Goal: Information Seeking & Learning: Learn about a topic

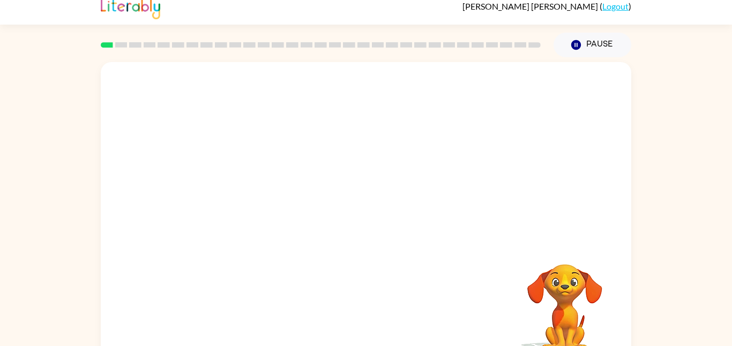
scroll to position [10, 0]
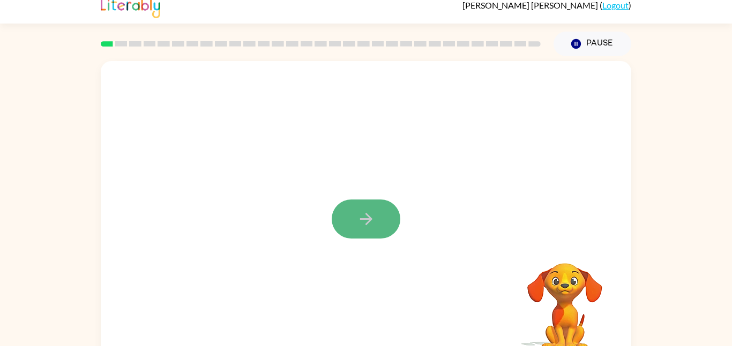
click at [382, 224] on button "button" at bounding box center [365, 219] width 69 height 39
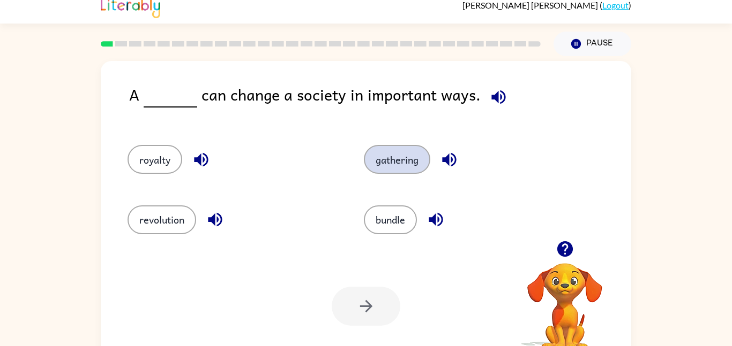
click at [396, 166] on button "gathering" at bounding box center [397, 159] width 66 height 29
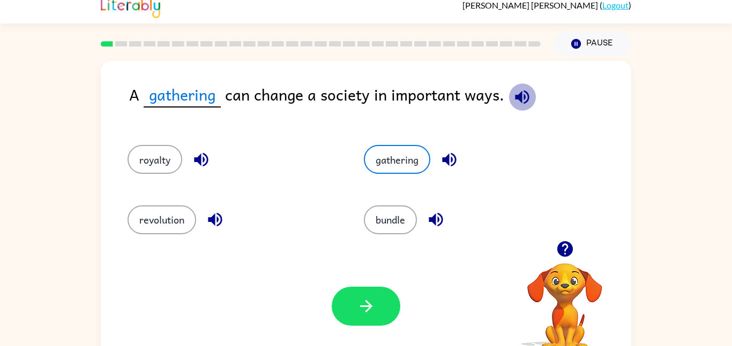
click at [526, 96] on icon "button" at bounding box center [522, 97] width 14 height 14
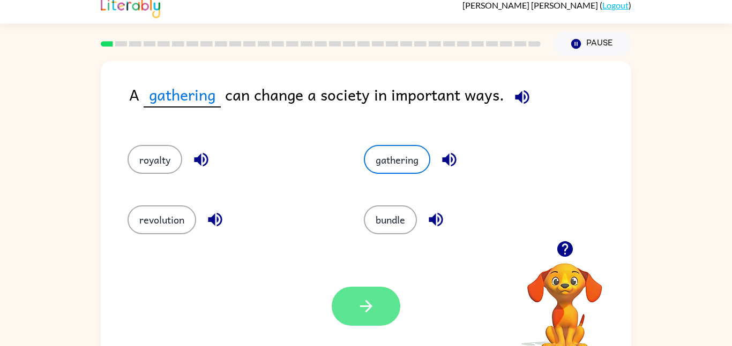
click at [360, 310] on icon "button" at bounding box center [366, 306] width 19 height 19
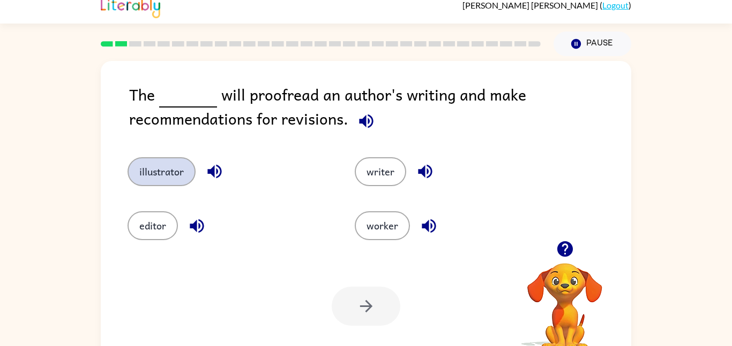
click at [158, 182] on button "illustrator" at bounding box center [161, 171] width 68 height 29
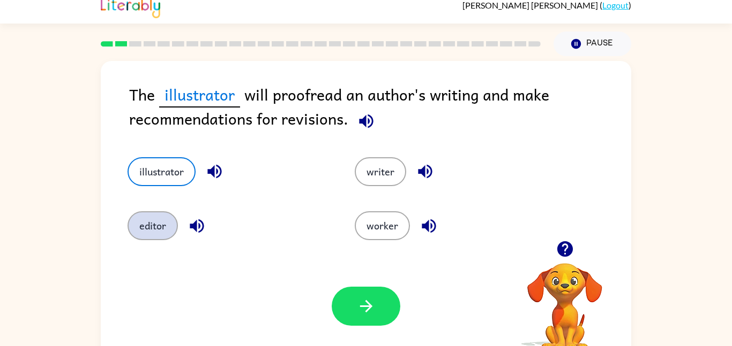
click at [167, 227] on button "editor" at bounding box center [152, 226] width 50 height 29
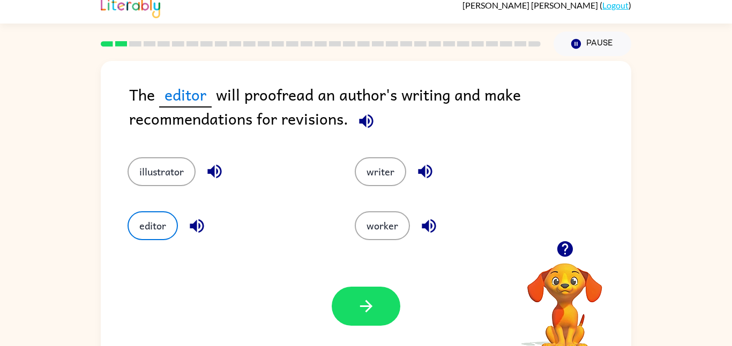
click at [255, 297] on div "Your browser must support playing .mp4 files to use Literably. Please try using…" at bounding box center [366, 306] width 530 height 120
click at [348, 306] on button "button" at bounding box center [365, 306] width 69 height 39
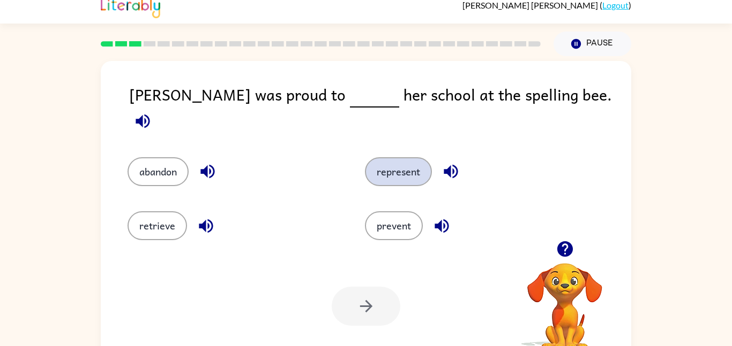
click at [388, 159] on button "represent" at bounding box center [398, 171] width 67 height 29
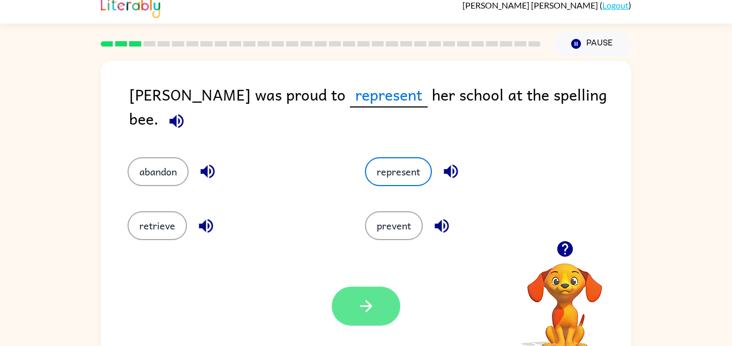
click at [372, 298] on icon "button" at bounding box center [366, 306] width 19 height 19
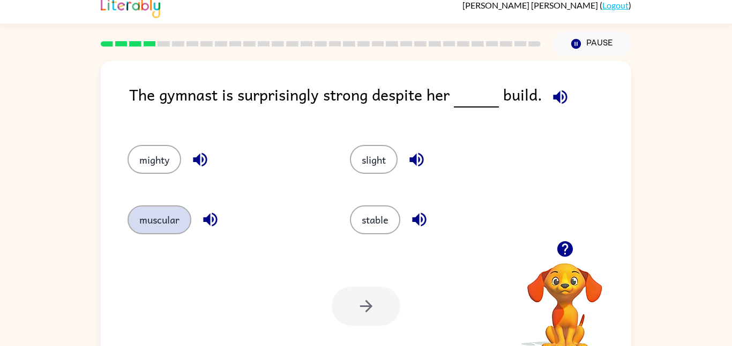
click at [171, 232] on button "muscular" at bounding box center [159, 220] width 64 height 29
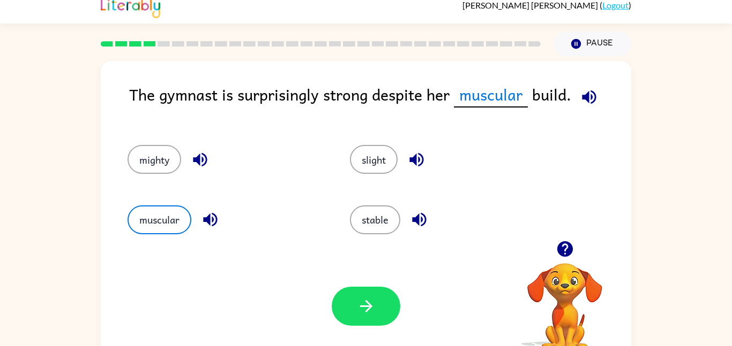
click at [153, 179] on div "mighty" at bounding box center [218, 155] width 222 height 60
click at [172, 213] on button "muscular" at bounding box center [159, 220] width 64 height 29
click at [379, 219] on button "stable" at bounding box center [375, 220] width 50 height 29
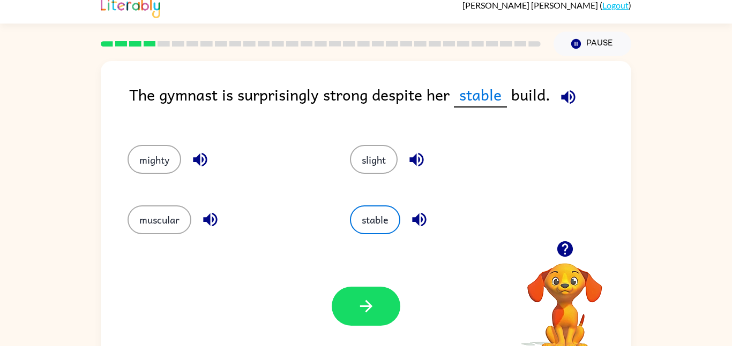
click at [500, 247] on div "Your browser must support playing .mp4 files to use Literably. Please try using…" at bounding box center [366, 306] width 530 height 120
click at [367, 157] on button "slight" at bounding box center [374, 159] width 48 height 29
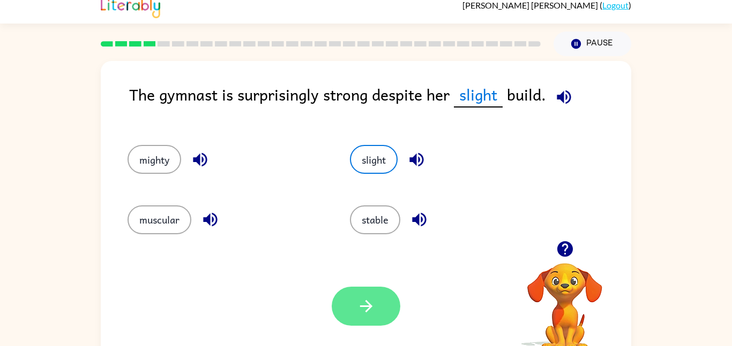
click at [372, 311] on icon "button" at bounding box center [366, 306] width 19 height 19
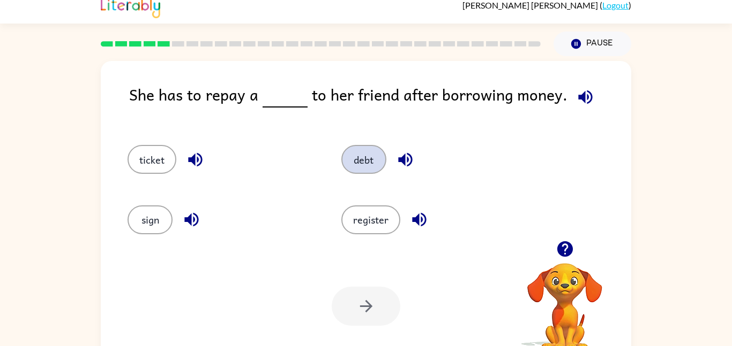
click at [349, 164] on button "debt" at bounding box center [363, 159] width 45 height 29
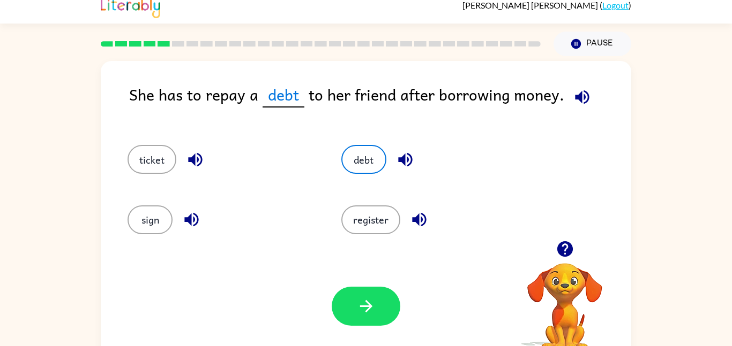
click at [435, 307] on div "Your browser must support playing .mp4 files to use Literably. Please try using…" at bounding box center [366, 306] width 530 height 120
click at [348, 312] on button "button" at bounding box center [365, 306] width 69 height 39
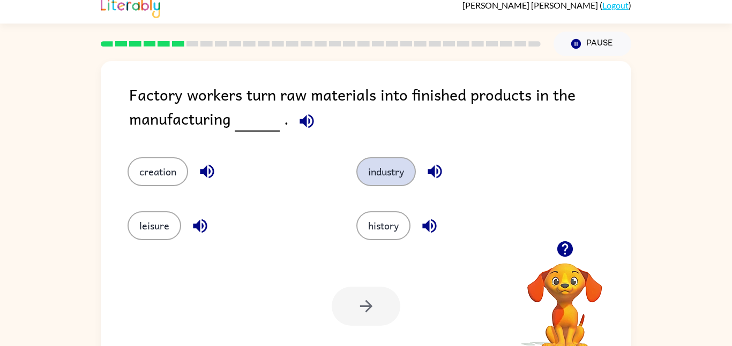
click at [382, 167] on button "industry" at bounding box center [385, 171] width 59 height 29
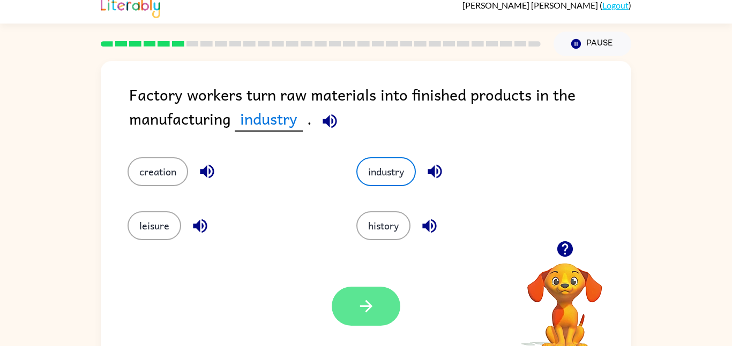
click at [360, 316] on button "button" at bounding box center [365, 306] width 69 height 39
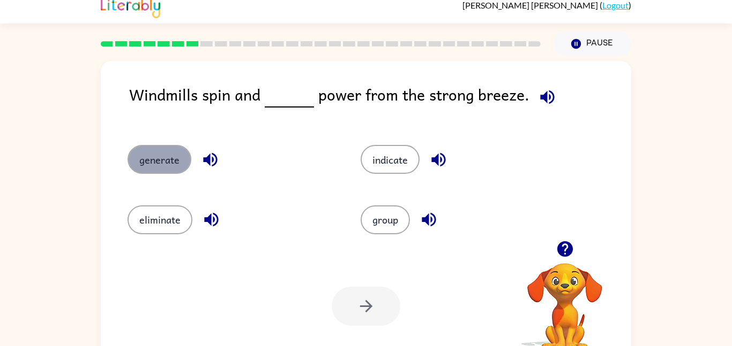
click at [160, 154] on button "generate" at bounding box center [159, 159] width 64 height 29
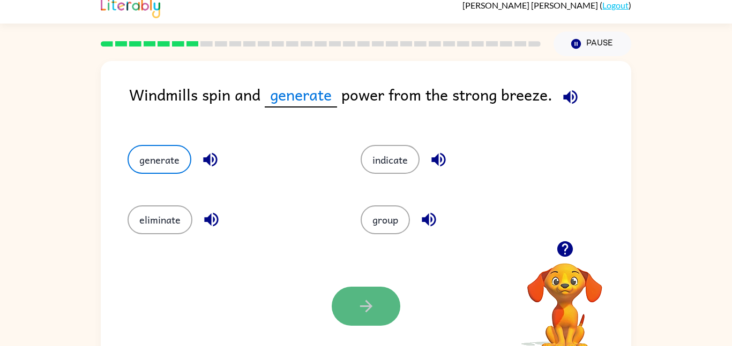
click at [386, 305] on button "button" at bounding box center [365, 306] width 69 height 39
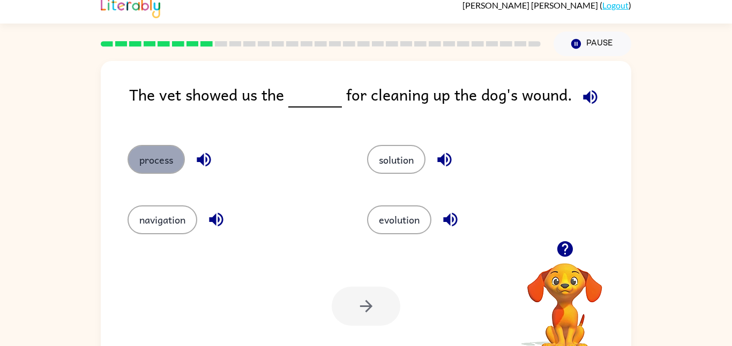
click at [159, 160] on button "process" at bounding box center [155, 159] width 57 height 29
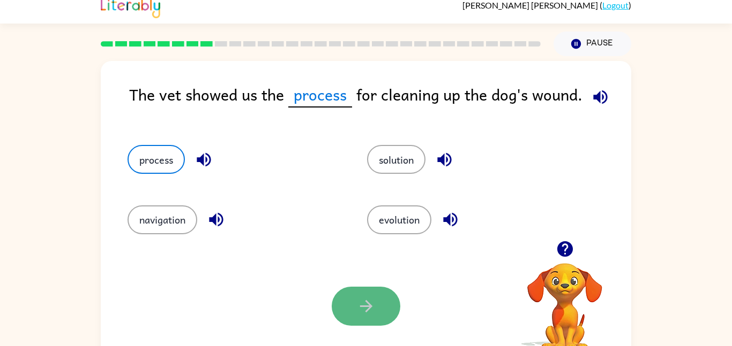
click at [357, 298] on icon "button" at bounding box center [366, 306] width 19 height 19
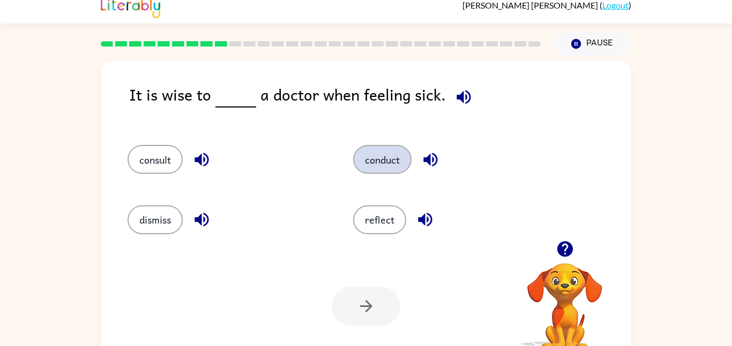
click at [389, 153] on button "conduct" at bounding box center [382, 159] width 58 height 29
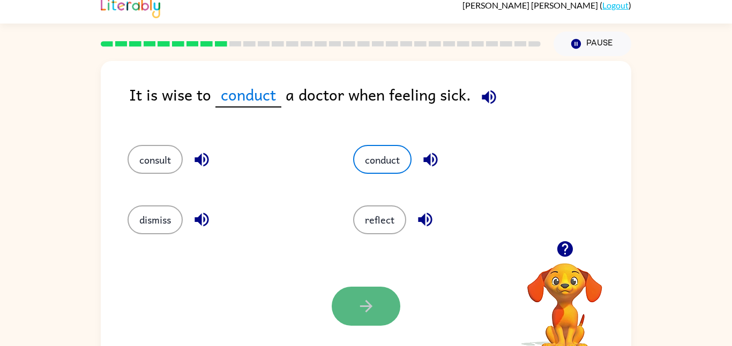
click at [363, 315] on icon "button" at bounding box center [366, 306] width 19 height 19
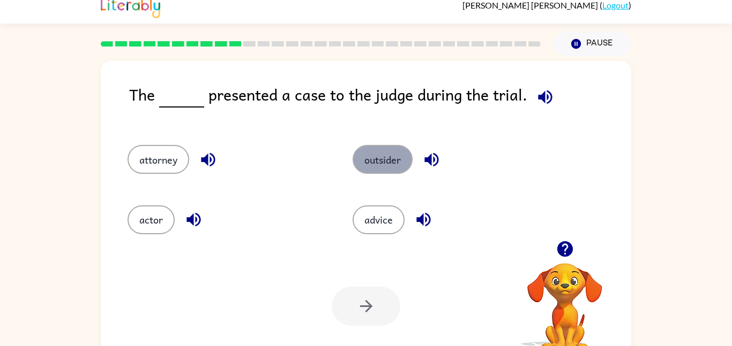
click at [388, 161] on button "outsider" at bounding box center [382, 159] width 60 height 29
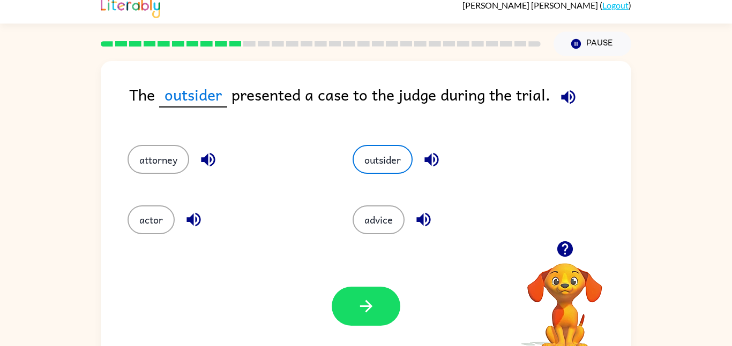
click at [344, 165] on div "outsider" at bounding box center [444, 155] width 225 height 60
click at [174, 150] on button "attorney" at bounding box center [158, 159] width 62 height 29
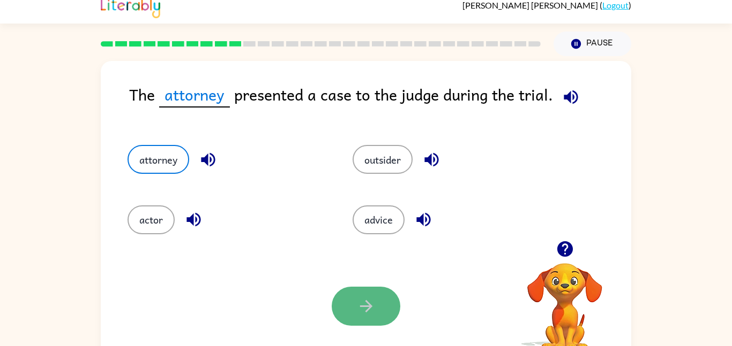
click at [356, 300] on button "button" at bounding box center [365, 306] width 69 height 39
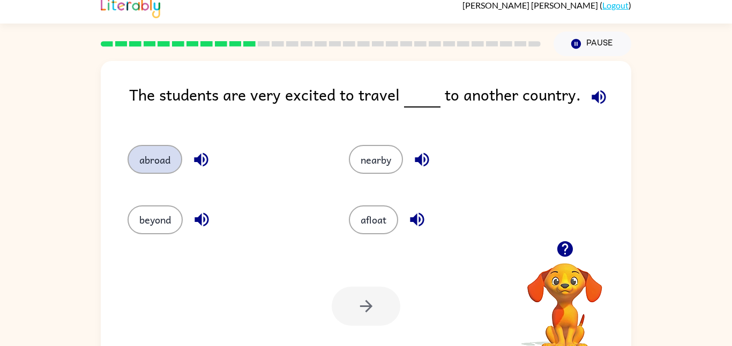
click at [161, 161] on button "abroad" at bounding box center [154, 159] width 55 height 29
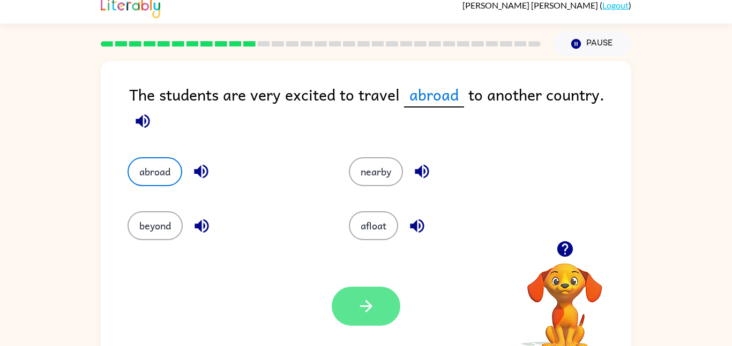
click at [366, 291] on button "button" at bounding box center [365, 306] width 69 height 39
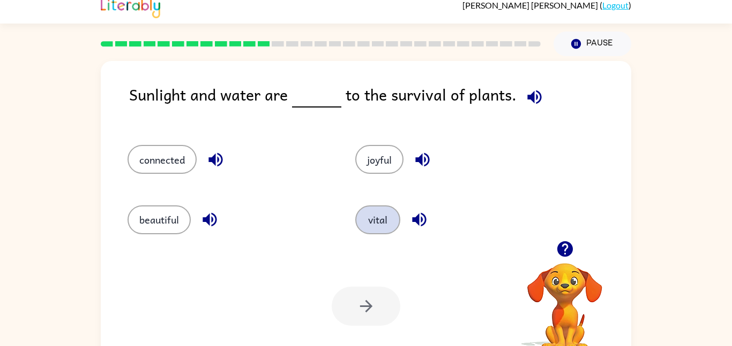
click at [374, 212] on button "vital" at bounding box center [377, 220] width 45 height 29
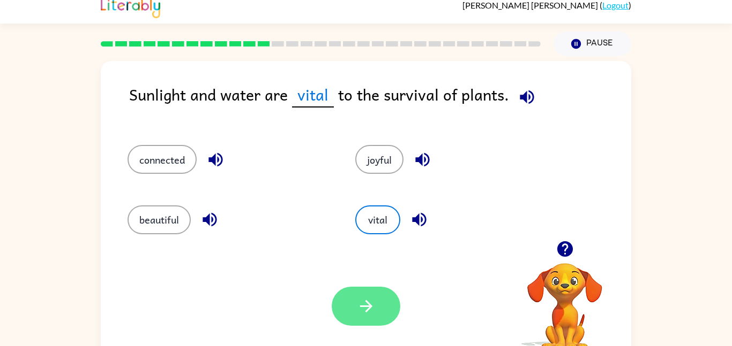
click at [367, 304] on icon "button" at bounding box center [366, 306] width 19 height 19
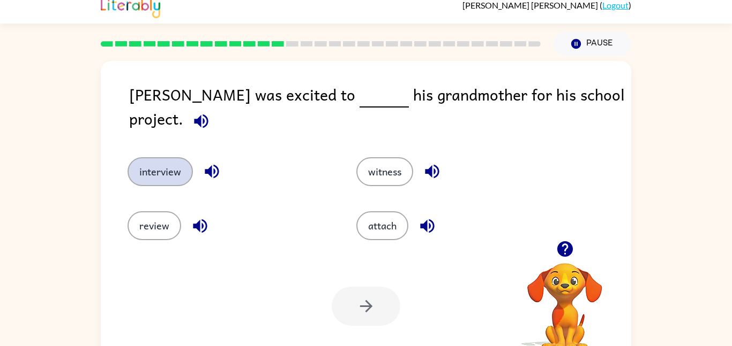
click at [163, 157] on button "interview" at bounding box center [159, 171] width 65 height 29
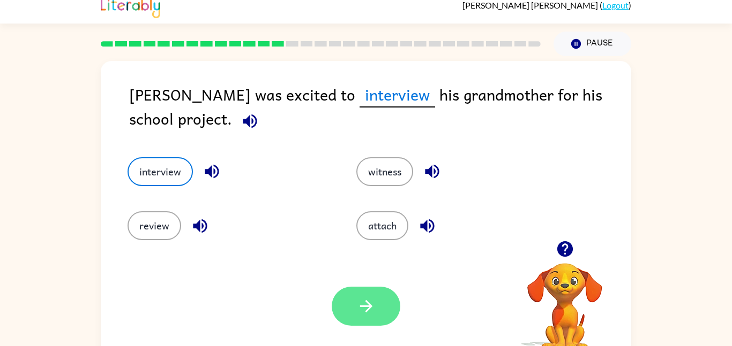
click at [379, 310] on button "button" at bounding box center [365, 306] width 69 height 39
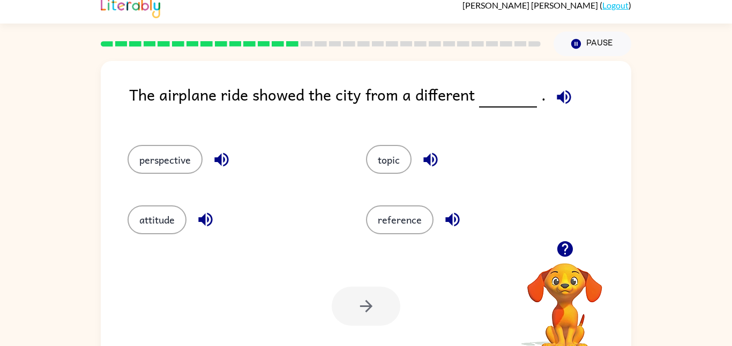
click at [162, 174] on div "perspective" at bounding box center [226, 155] width 238 height 60
click at [161, 167] on button "perspective" at bounding box center [164, 159] width 75 height 29
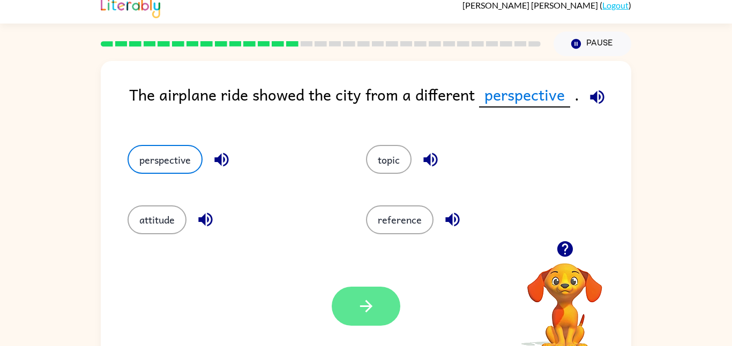
click at [381, 309] on button "button" at bounding box center [365, 306] width 69 height 39
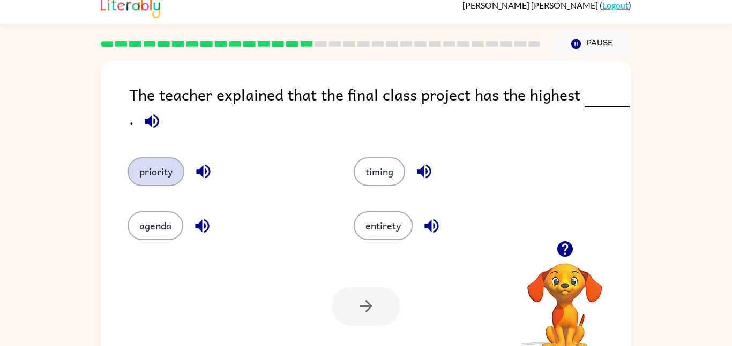
click at [138, 157] on button "priority" at bounding box center [155, 171] width 57 height 29
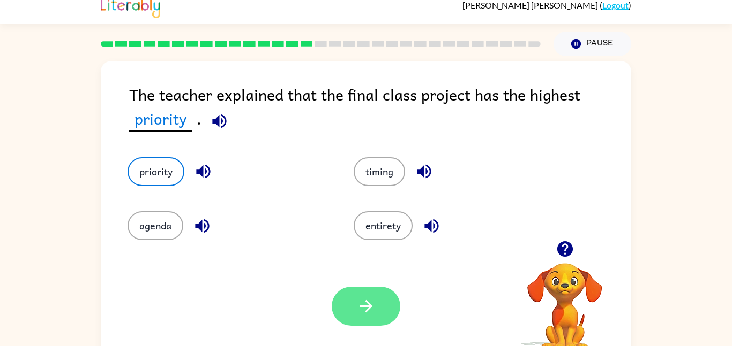
click at [363, 310] on icon "button" at bounding box center [366, 306] width 19 height 19
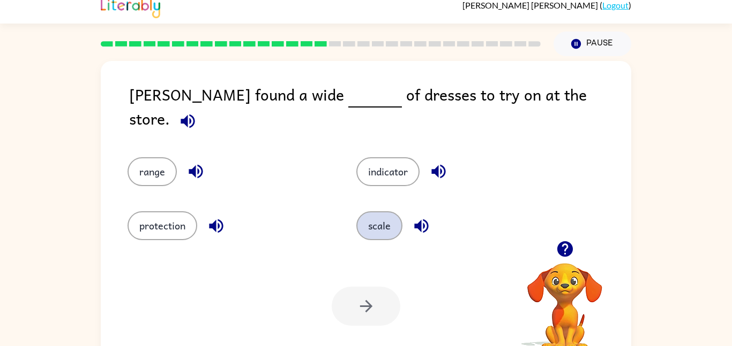
click at [377, 227] on button "scale" at bounding box center [379, 226] width 46 height 29
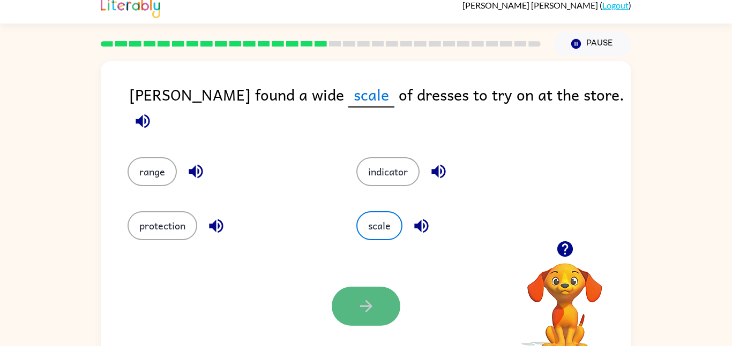
click at [368, 303] on icon "button" at bounding box center [366, 306] width 19 height 19
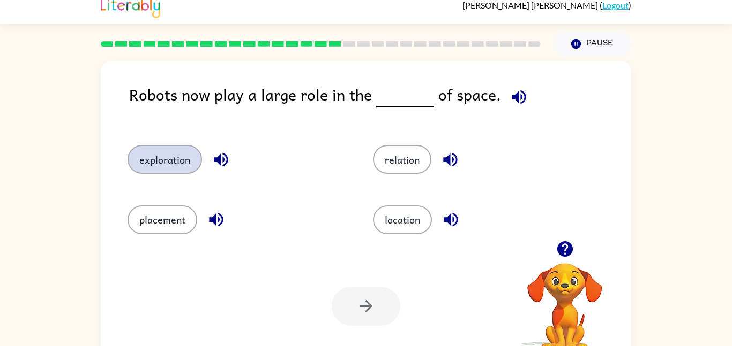
click at [178, 155] on button "exploration" at bounding box center [164, 159] width 74 height 29
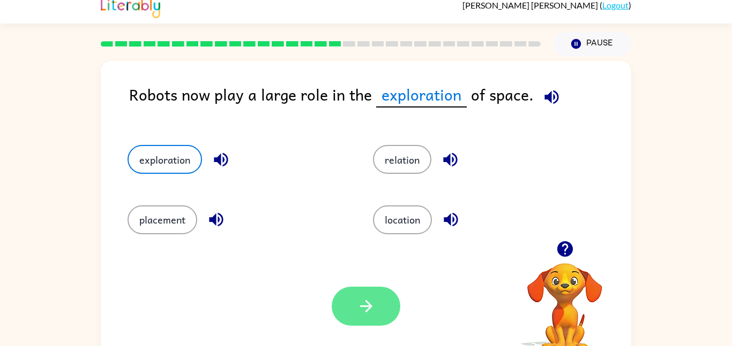
click at [359, 308] on icon "button" at bounding box center [366, 306] width 19 height 19
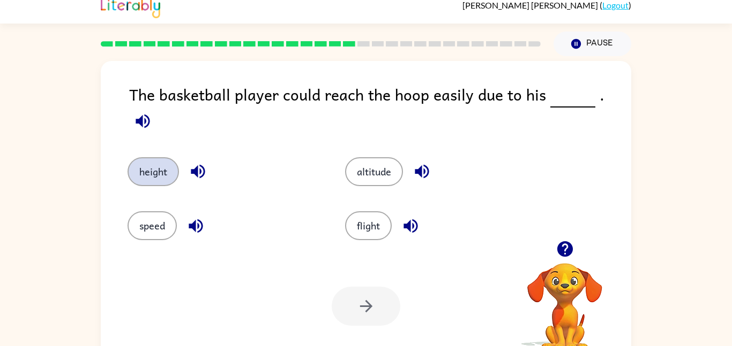
click at [152, 157] on button "height" at bounding box center [152, 171] width 51 height 29
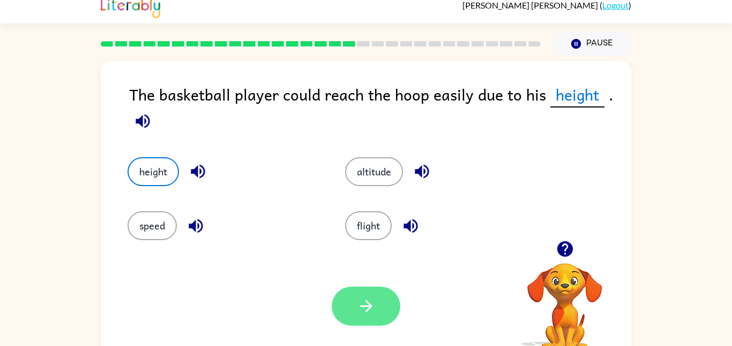
click at [348, 306] on button "button" at bounding box center [365, 306] width 69 height 39
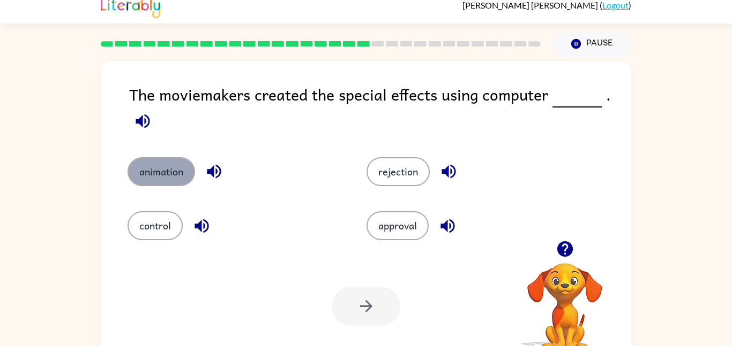
click at [157, 161] on button "animation" at bounding box center [160, 171] width 67 height 29
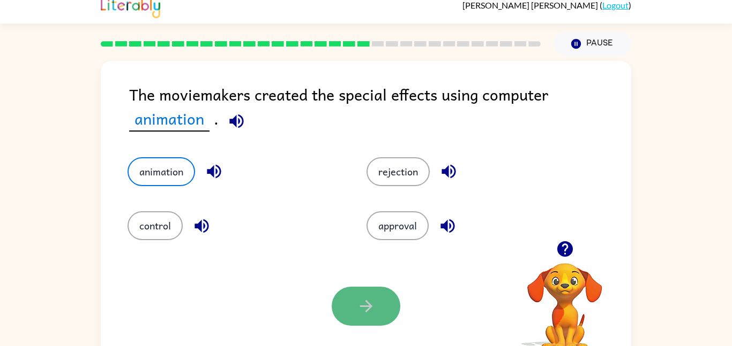
click at [387, 306] on button "button" at bounding box center [365, 306] width 69 height 39
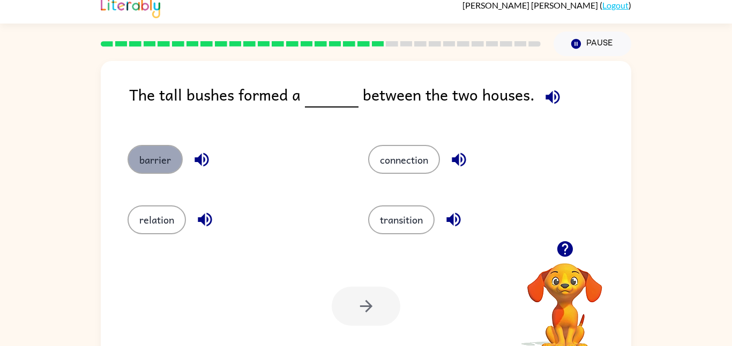
click at [156, 148] on button "barrier" at bounding box center [154, 159] width 55 height 29
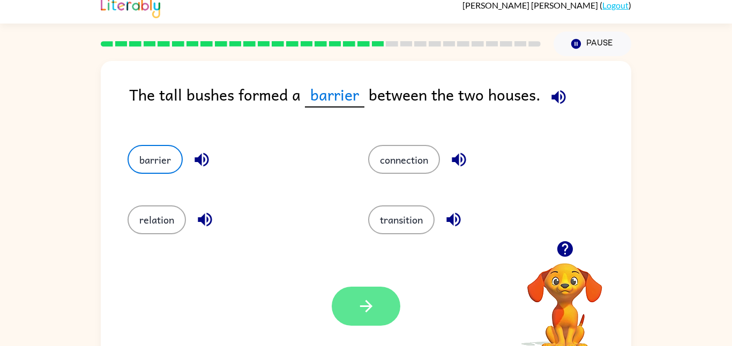
click at [391, 312] on button "button" at bounding box center [365, 306] width 69 height 39
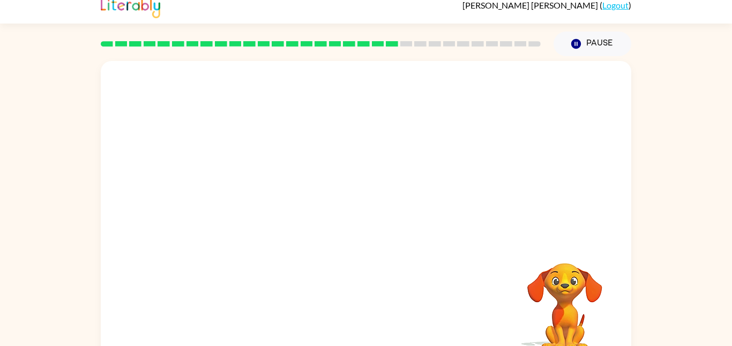
click at [275, 210] on video "Your browser must support playing .mp4 files to use Literably. Please try using…" at bounding box center [366, 151] width 530 height 180
click at [373, 221] on icon "button" at bounding box center [366, 219] width 19 height 19
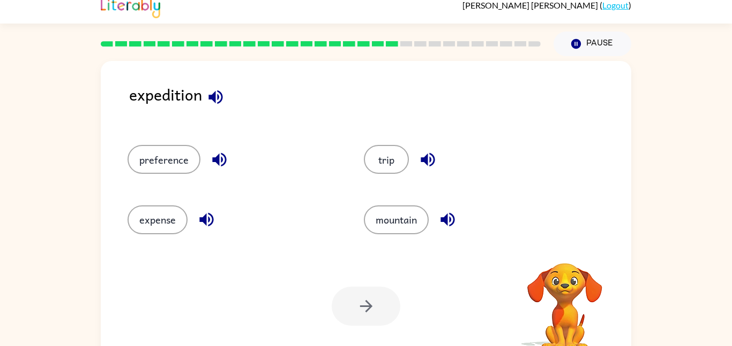
click at [365, 207] on div "mountain" at bounding box center [470, 220] width 212 height 29
click at [371, 215] on button "mountain" at bounding box center [396, 220] width 65 height 29
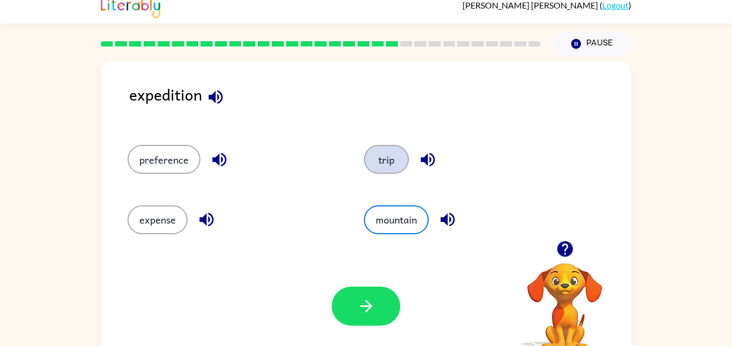
click at [373, 157] on button "trip" at bounding box center [386, 159] width 45 height 29
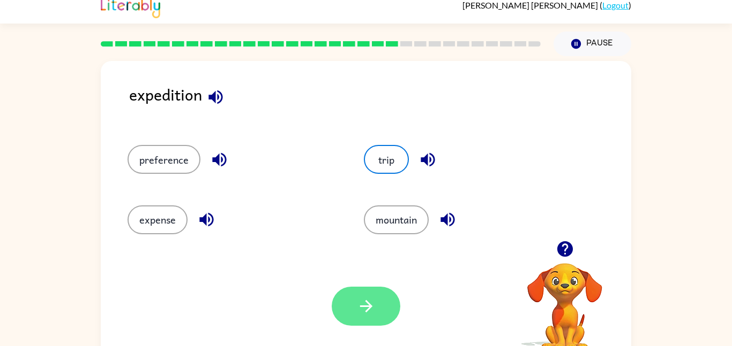
click at [358, 297] on icon "button" at bounding box center [366, 306] width 19 height 19
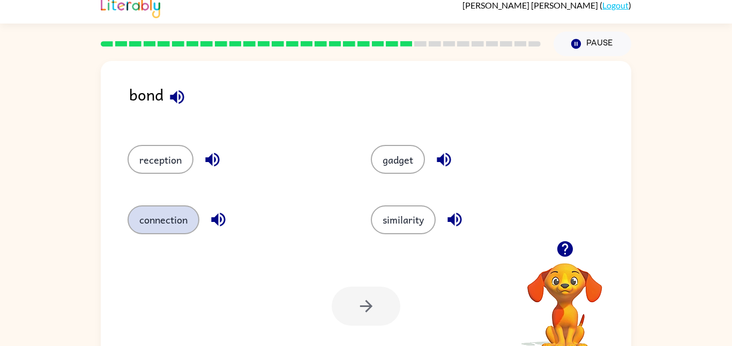
click at [190, 216] on button "connection" at bounding box center [163, 220] width 72 height 29
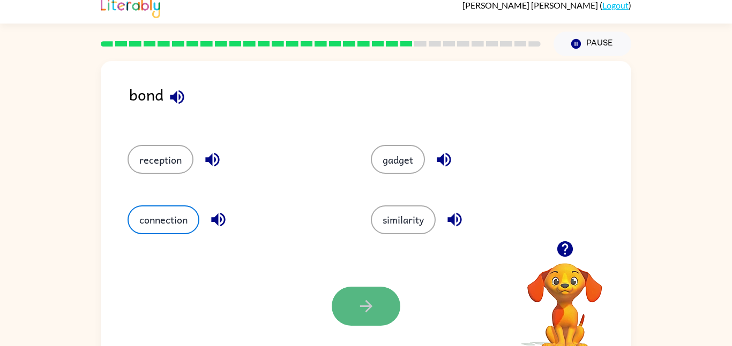
click at [362, 295] on button "button" at bounding box center [365, 306] width 69 height 39
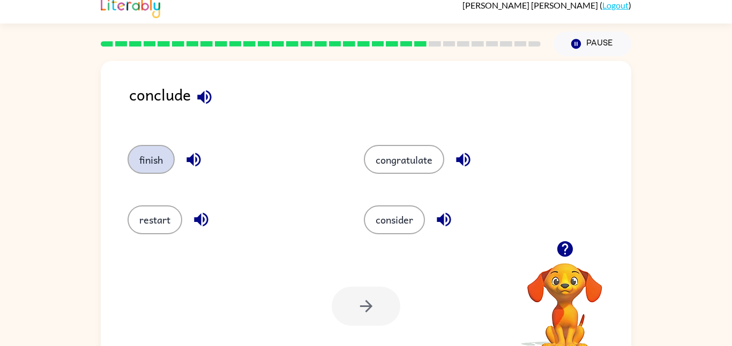
click at [147, 154] on button "finish" at bounding box center [150, 159] width 47 height 29
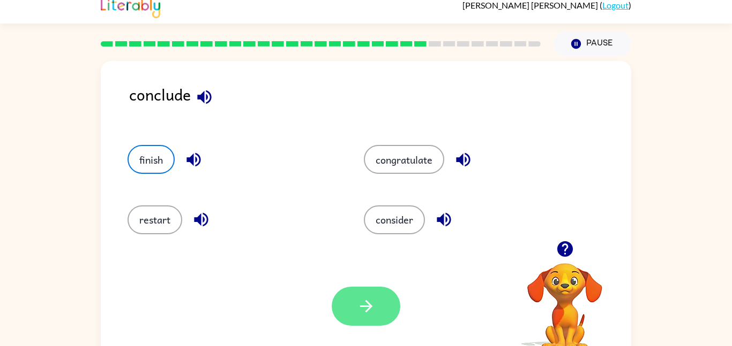
click at [383, 310] on button "button" at bounding box center [365, 306] width 69 height 39
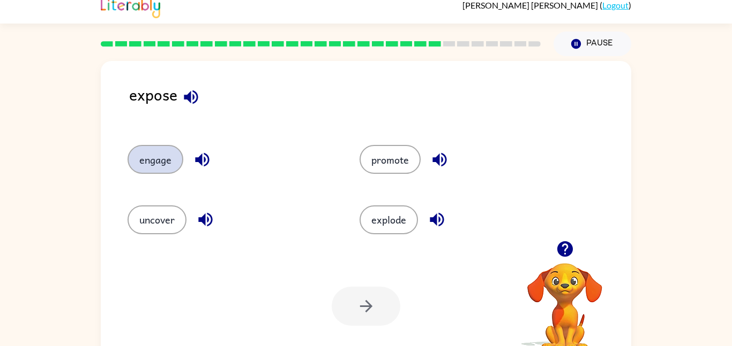
click at [160, 164] on button "engage" at bounding box center [155, 159] width 56 height 29
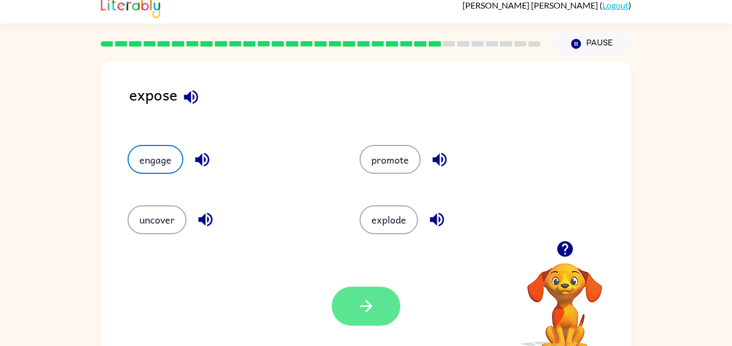
click at [366, 313] on icon "button" at bounding box center [366, 306] width 19 height 19
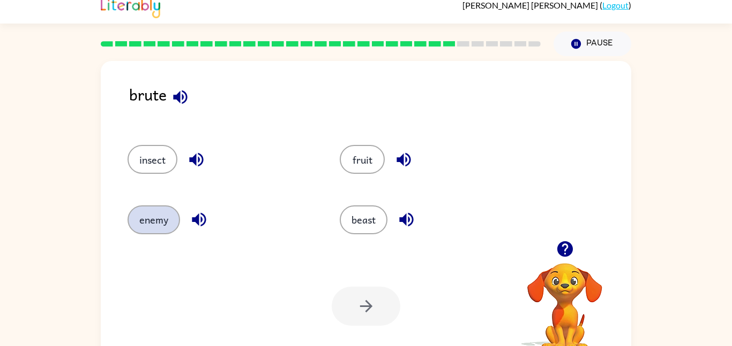
click at [165, 223] on button "enemy" at bounding box center [153, 220] width 52 height 29
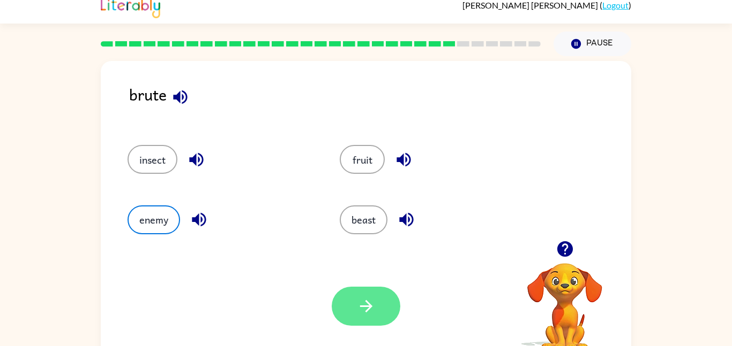
click at [376, 318] on button "button" at bounding box center [365, 306] width 69 height 39
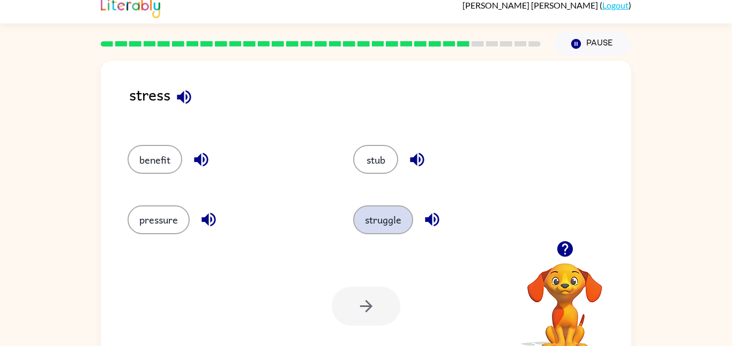
click at [380, 210] on button "struggle" at bounding box center [383, 220] width 60 height 29
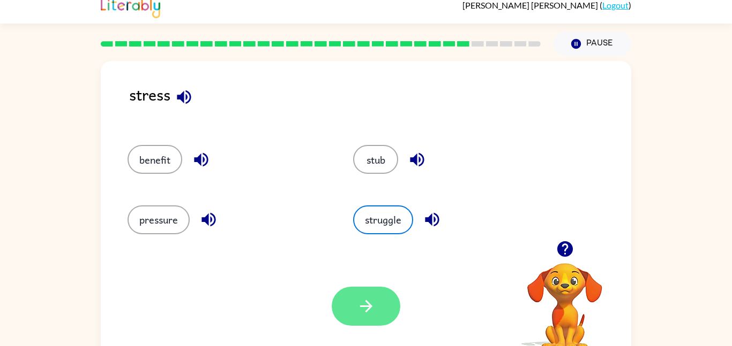
click at [365, 303] on icon "button" at bounding box center [366, 306] width 19 height 19
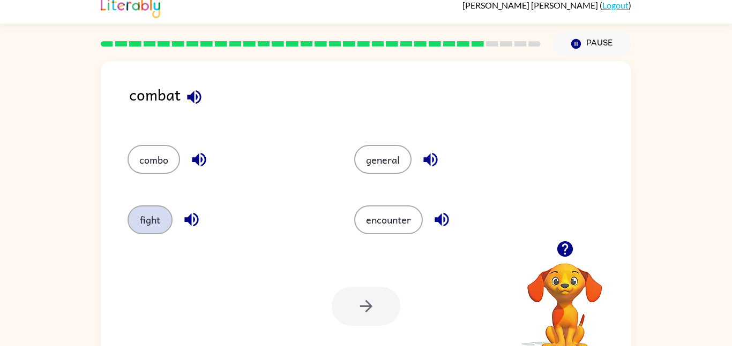
click at [137, 225] on button "fight" at bounding box center [149, 220] width 45 height 29
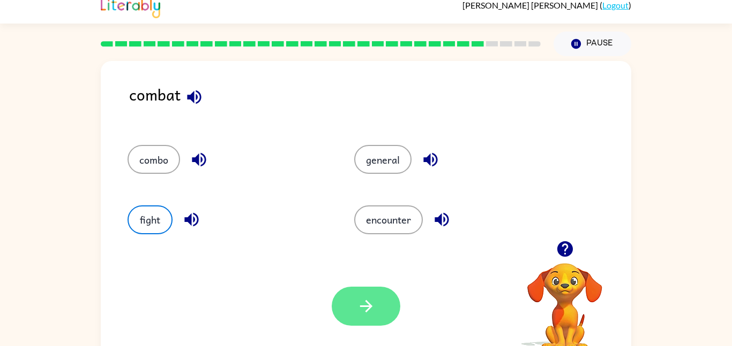
click at [359, 308] on icon "button" at bounding box center [366, 306] width 19 height 19
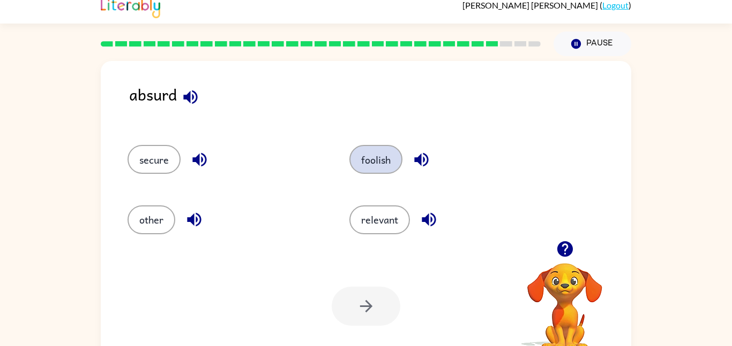
click at [374, 165] on button "foolish" at bounding box center [375, 159] width 53 height 29
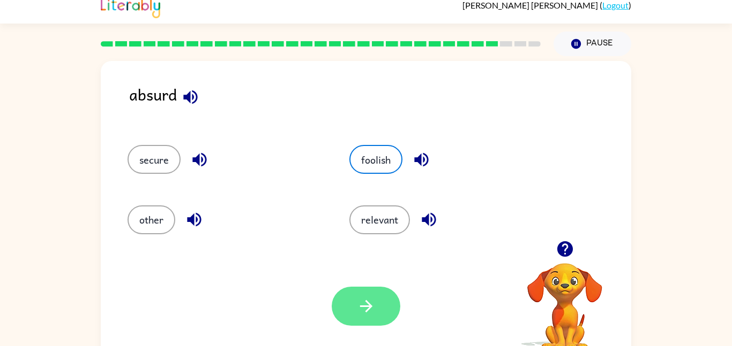
click at [360, 296] on button "button" at bounding box center [365, 306] width 69 height 39
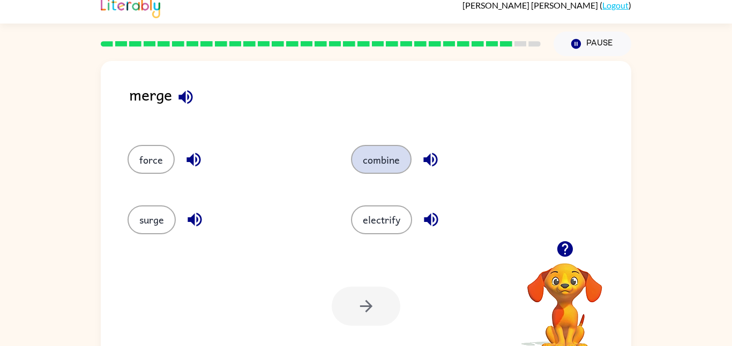
click at [395, 164] on button "combine" at bounding box center [381, 159] width 61 height 29
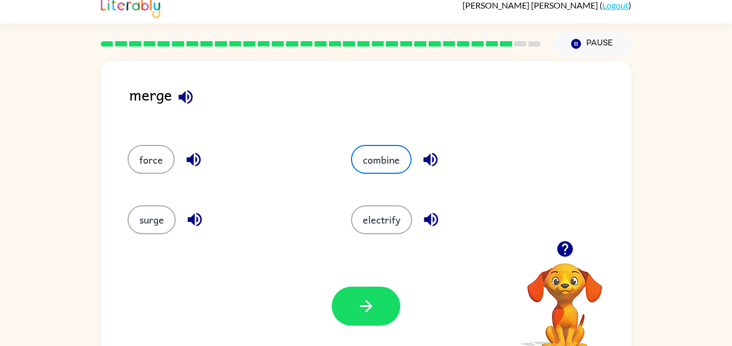
click at [339, 327] on div "Your browser must support playing .mp4 files to use Literably. Please try using…" at bounding box center [366, 306] width 530 height 120
click at [349, 308] on button "button" at bounding box center [365, 306] width 69 height 39
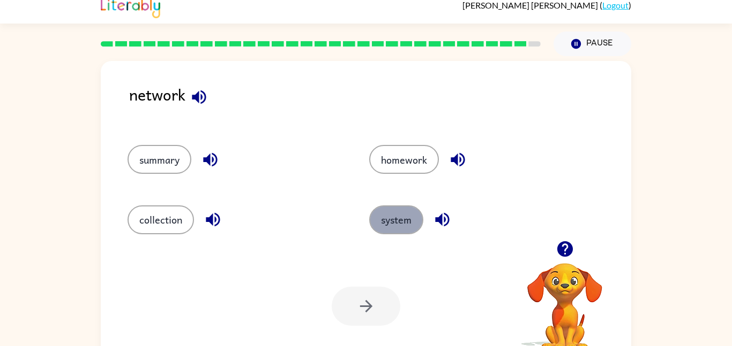
click at [386, 218] on button "system" at bounding box center [396, 220] width 54 height 29
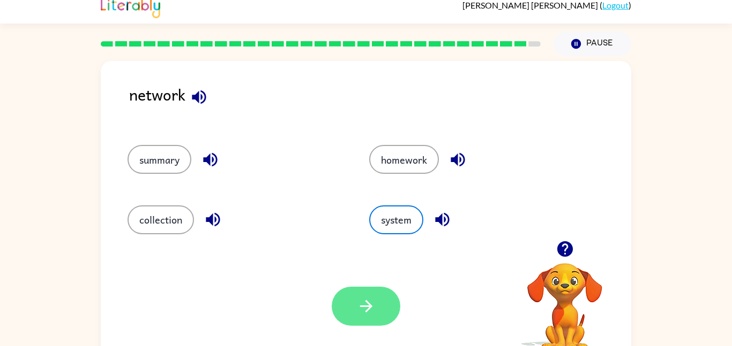
click at [354, 305] on button "button" at bounding box center [365, 306] width 69 height 39
